Goal: Task Accomplishment & Management: Use online tool/utility

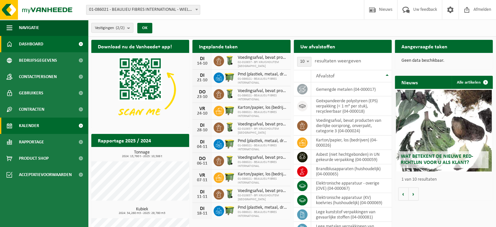
click at [25, 124] on span "Kalender" at bounding box center [29, 125] width 20 height 16
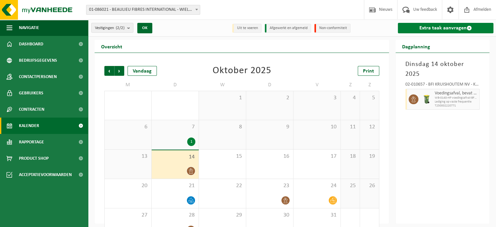
click at [436, 30] on link "Extra taak aanvragen" at bounding box center [446, 28] width 96 height 10
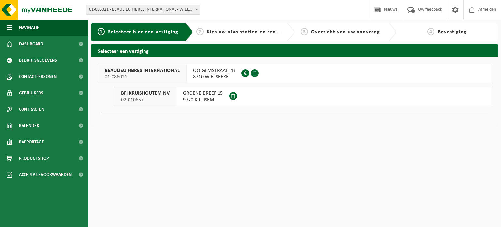
click at [224, 74] on span "8710 WIELSBEKE" at bounding box center [214, 77] width 42 height 7
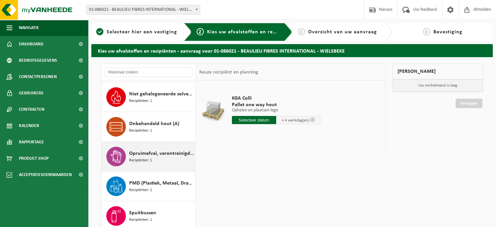
click at [146, 151] on span "Opruimafval, verontreinigd met olie" at bounding box center [161, 153] width 65 height 8
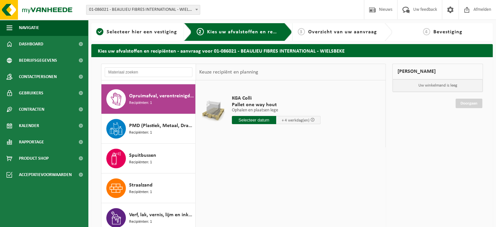
scroll to position [386, 0]
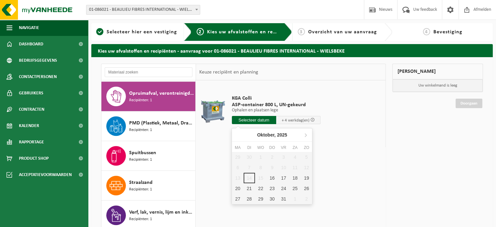
click at [259, 120] on input "text" at bounding box center [254, 120] width 44 height 8
click at [236, 189] on div "20" at bounding box center [237, 188] width 11 height 10
type input "Van 2025-10-20"
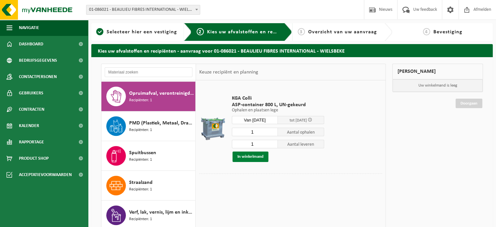
click at [247, 156] on button "In winkelmand" at bounding box center [250, 156] width 36 height 10
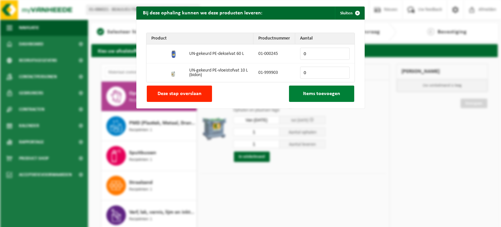
click at [316, 97] on button "Items toevoegen" at bounding box center [321, 93] width 65 height 16
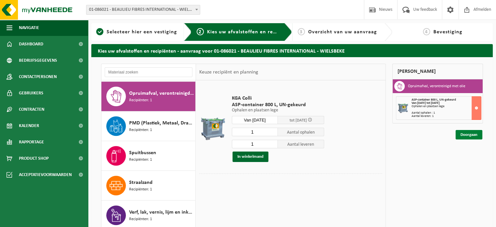
click at [465, 134] on link "Doorgaan" at bounding box center [468, 134] width 27 height 9
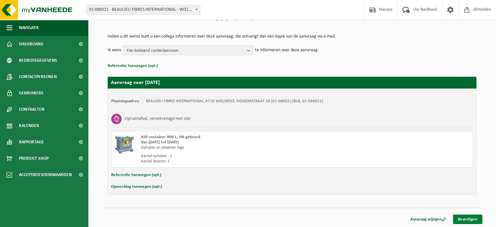
click at [465, 219] on link "Bevestigen" at bounding box center [467, 218] width 29 height 9
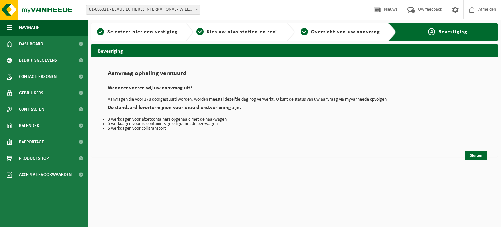
click at [482, 156] on link "Sluiten" at bounding box center [476, 155] width 22 height 9
